Goal: Find specific page/section: Find specific page/section

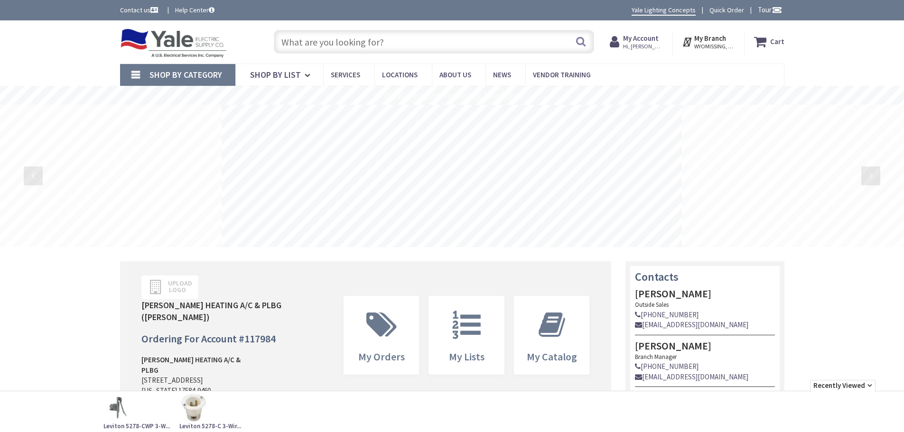
click at [306, 41] on input "text" at bounding box center [434, 42] width 320 height 24
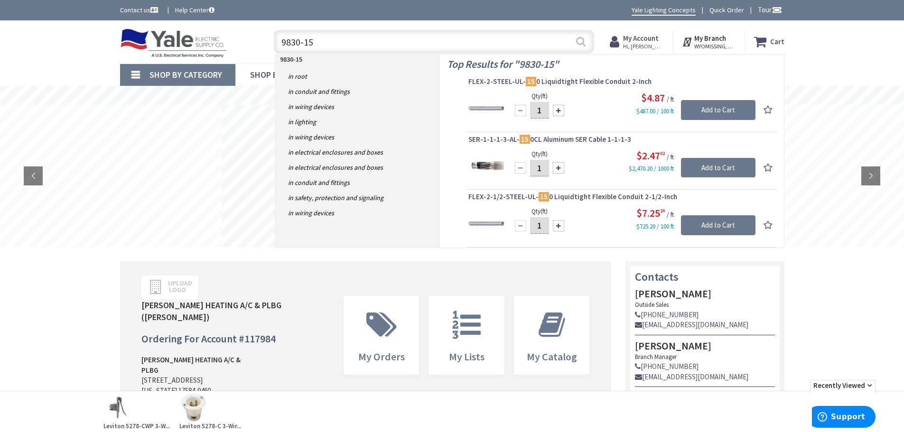
type input "9830-15"
click at [582, 40] on button "Search" at bounding box center [580, 41] width 12 height 21
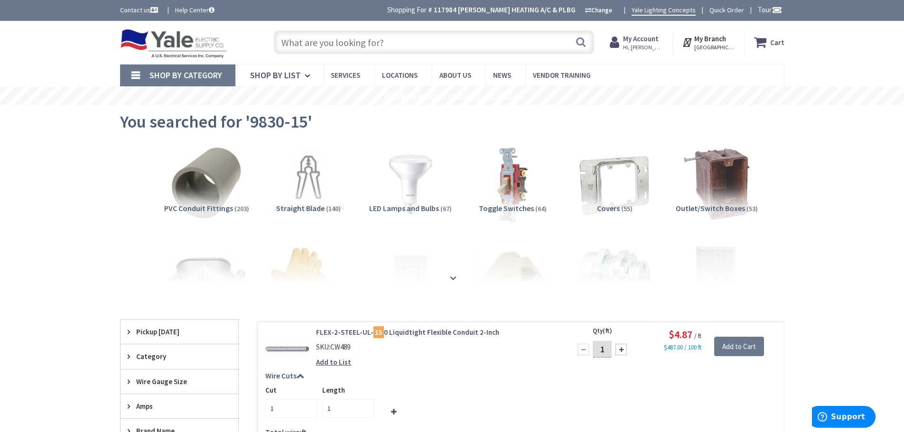
click at [334, 49] on input "text" at bounding box center [434, 42] width 320 height 24
